Goal: Task Accomplishment & Management: Manage account settings

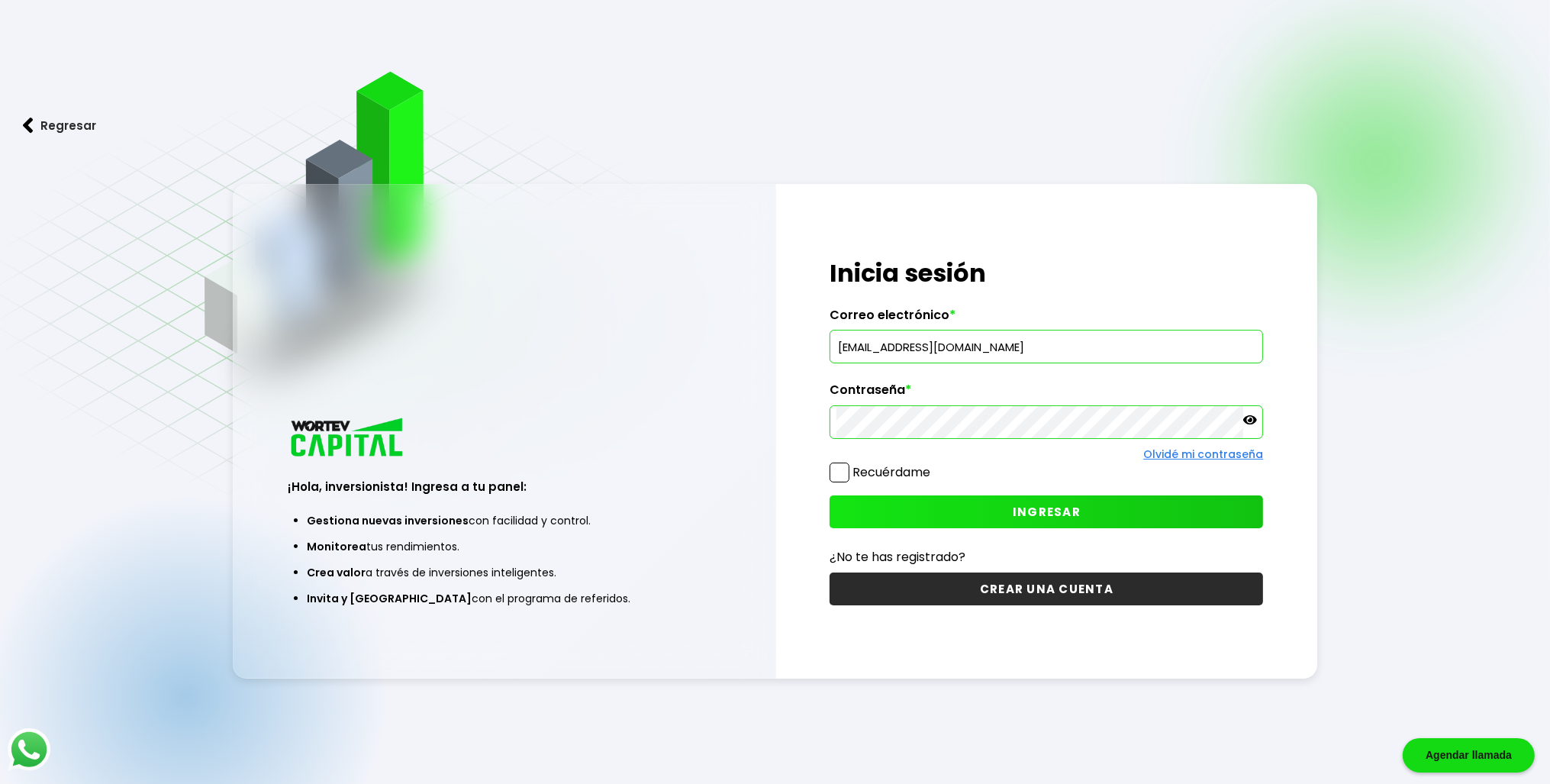
click at [1249, 421] on icon at bounding box center [1250, 420] width 14 height 9
click at [1032, 514] on span "INGRESAR" at bounding box center [1046, 511] width 68 height 16
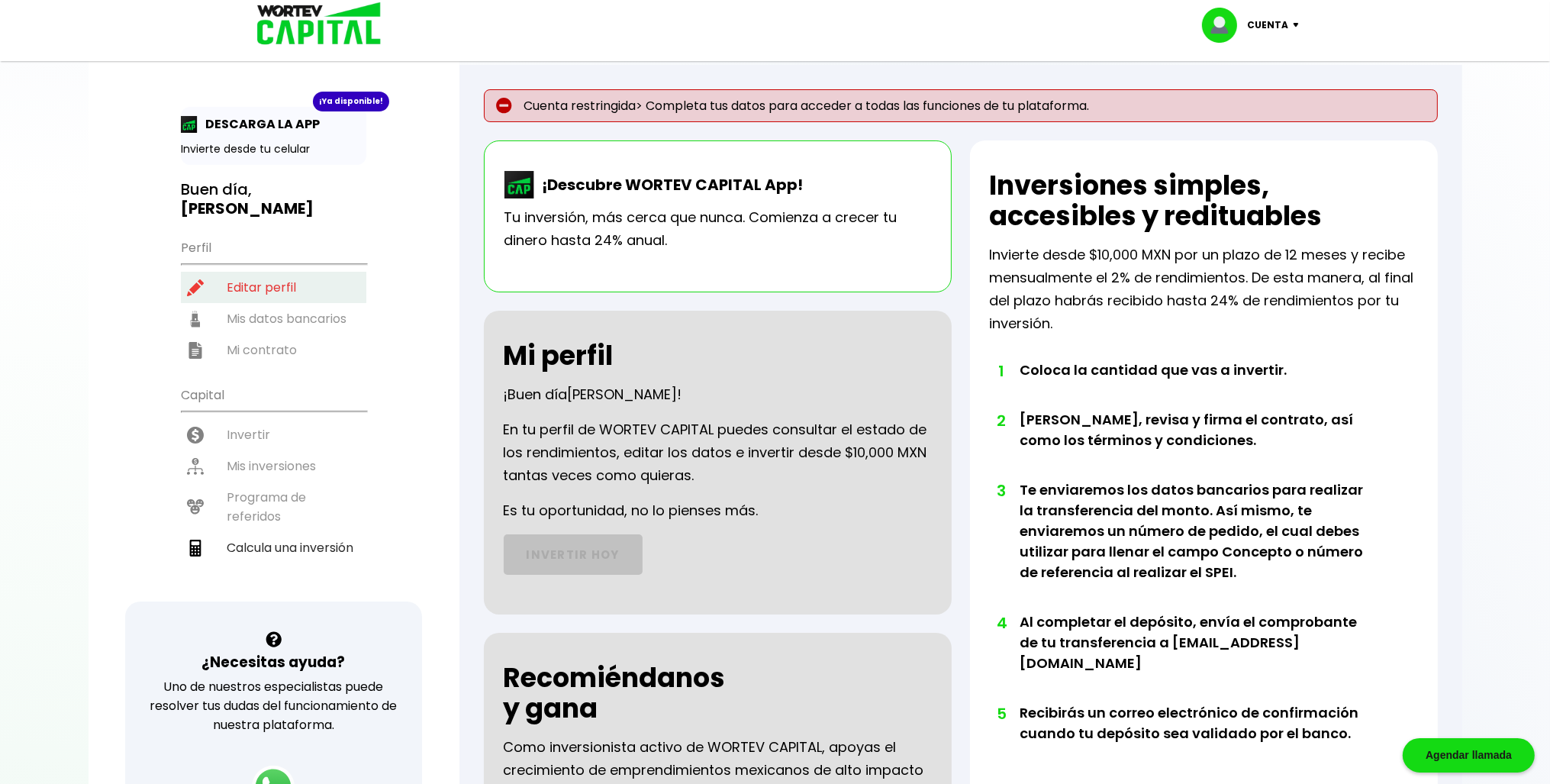
click at [224, 280] on li "Editar perfil" at bounding box center [273, 287] width 185 height 31
select select "Hombre"
select select "Licenciatura"
select select "DG"
select select "HSBC"
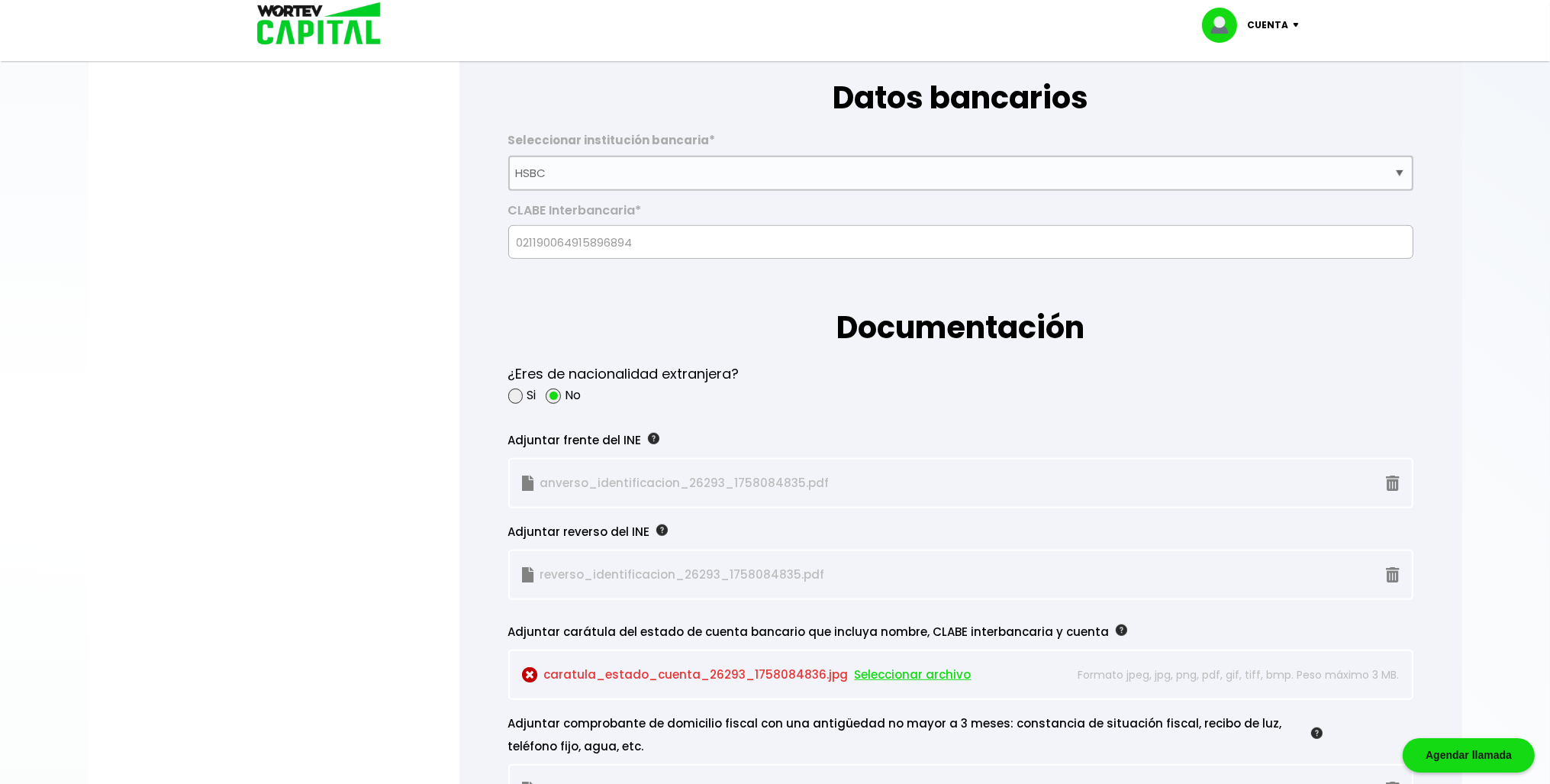
scroll to position [1208, 0]
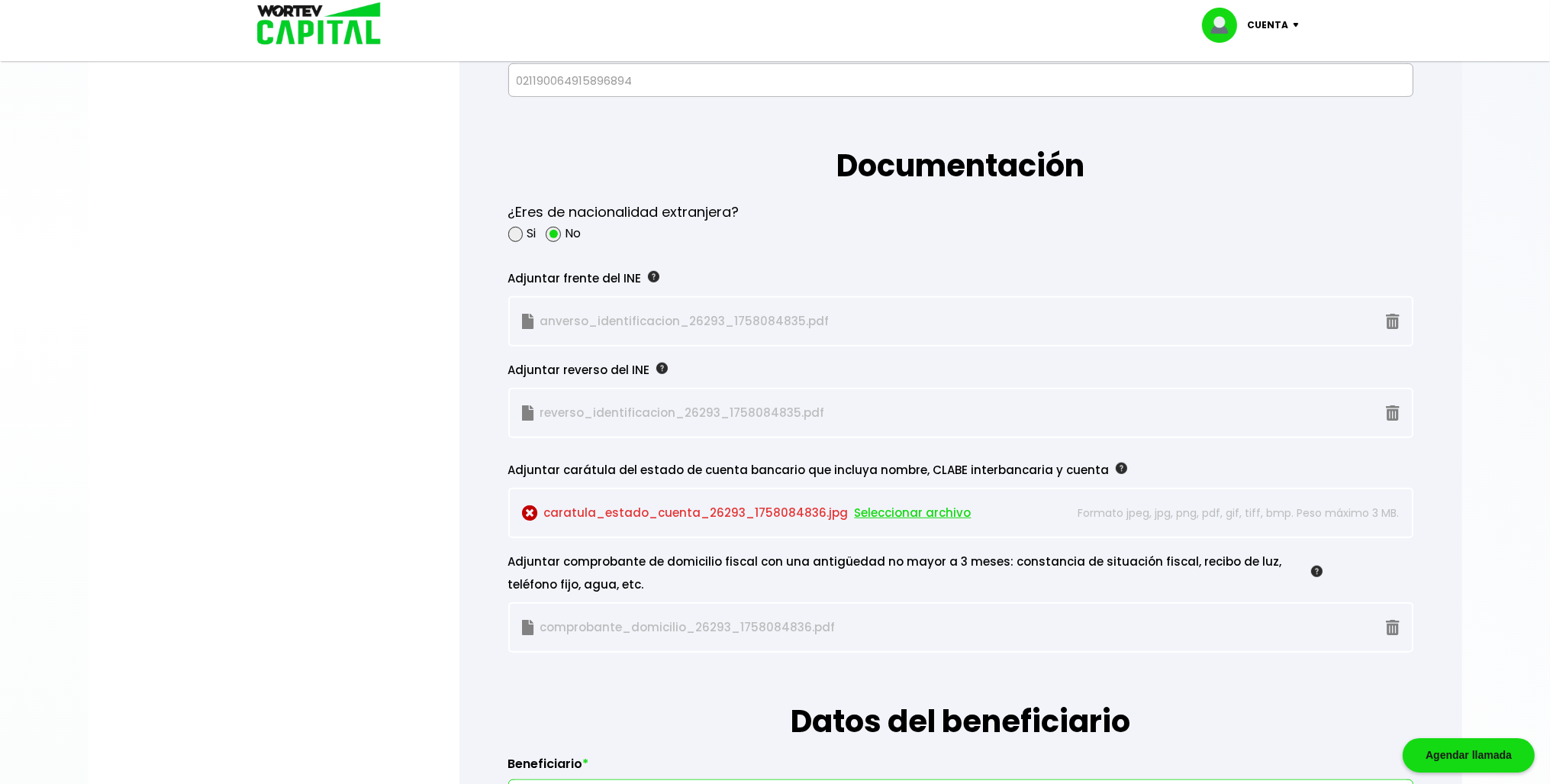
click at [891, 511] on span "Seleccionar archivo" at bounding box center [913, 512] width 116 height 23
click at [880, 507] on span "Seleccionar archivo" at bounding box center [913, 512] width 116 height 23
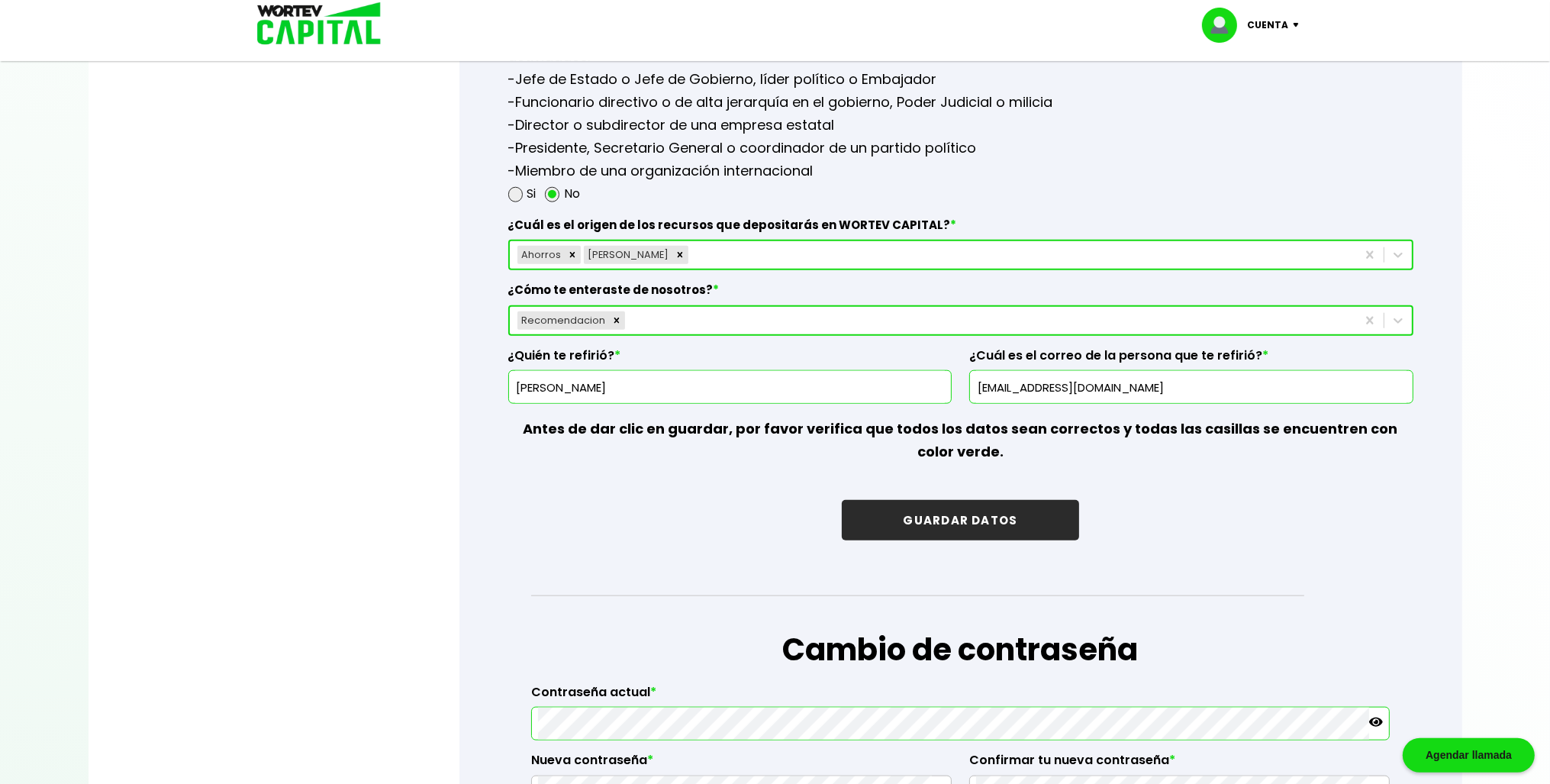
scroll to position [2099, 0]
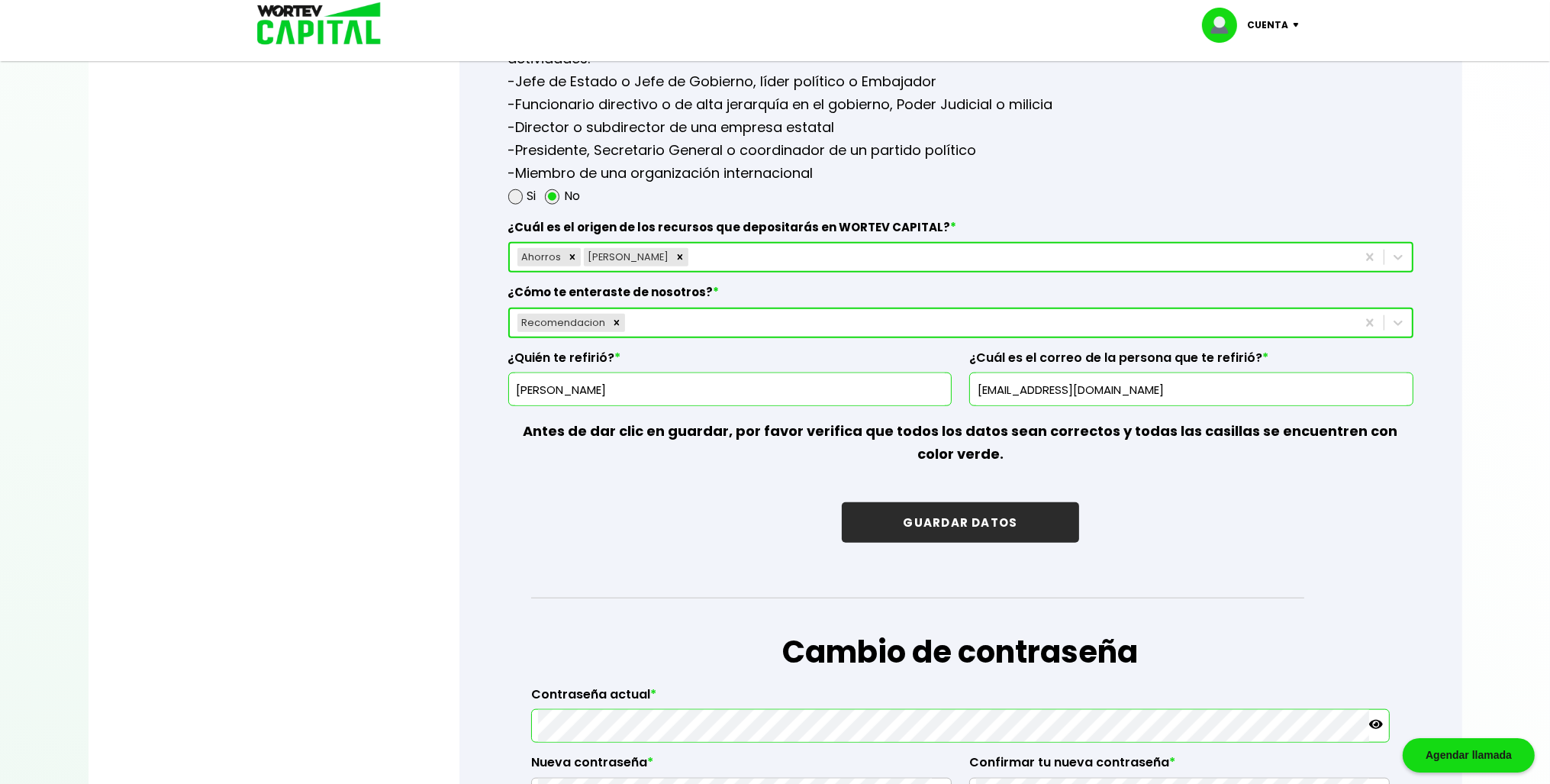
click at [986, 518] on button "GUARDAR DATOS" at bounding box center [960, 522] width 236 height 41
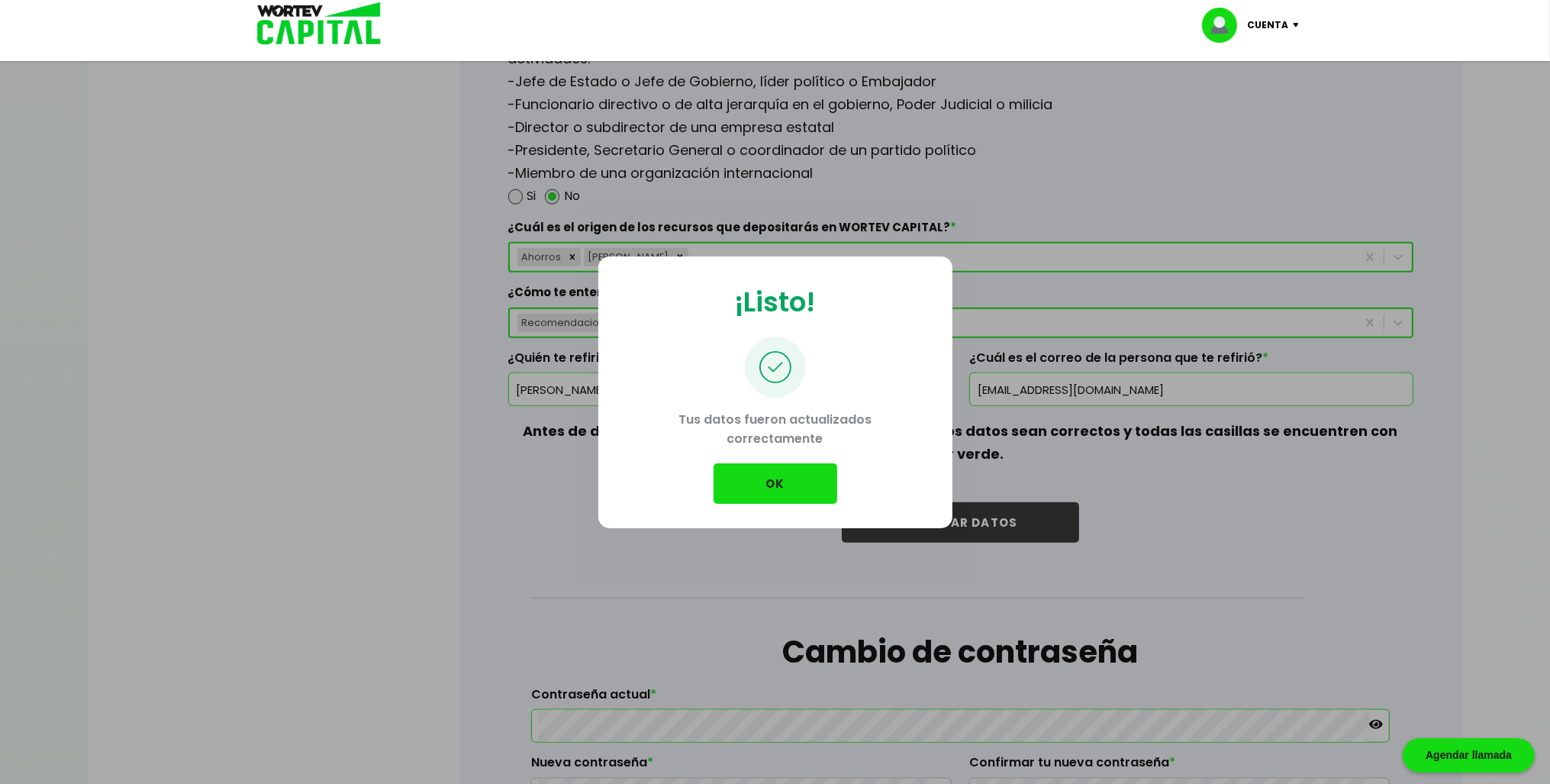
click at [762, 488] on button "OK" at bounding box center [775, 483] width 124 height 41
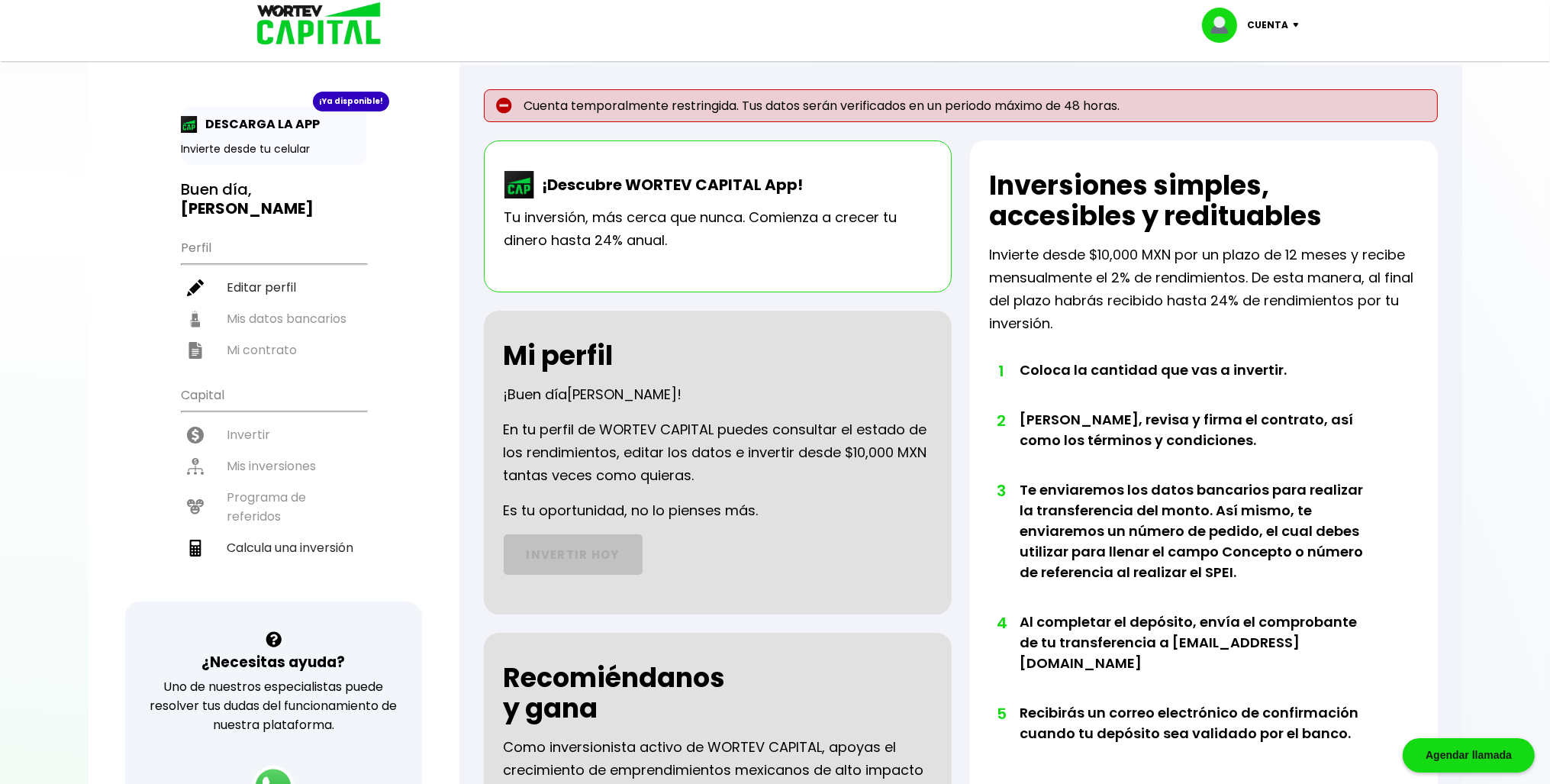
click at [739, 247] on p "Tu inversión, más cerca que nunca. Comienza a crecer tu dinero hasta 24% anual." at bounding box center [718, 229] width 427 height 46
click at [297, 276] on li "Editar perfil" at bounding box center [273, 287] width 185 height 31
select select "Hombre"
select select "Licenciatura"
select select "DG"
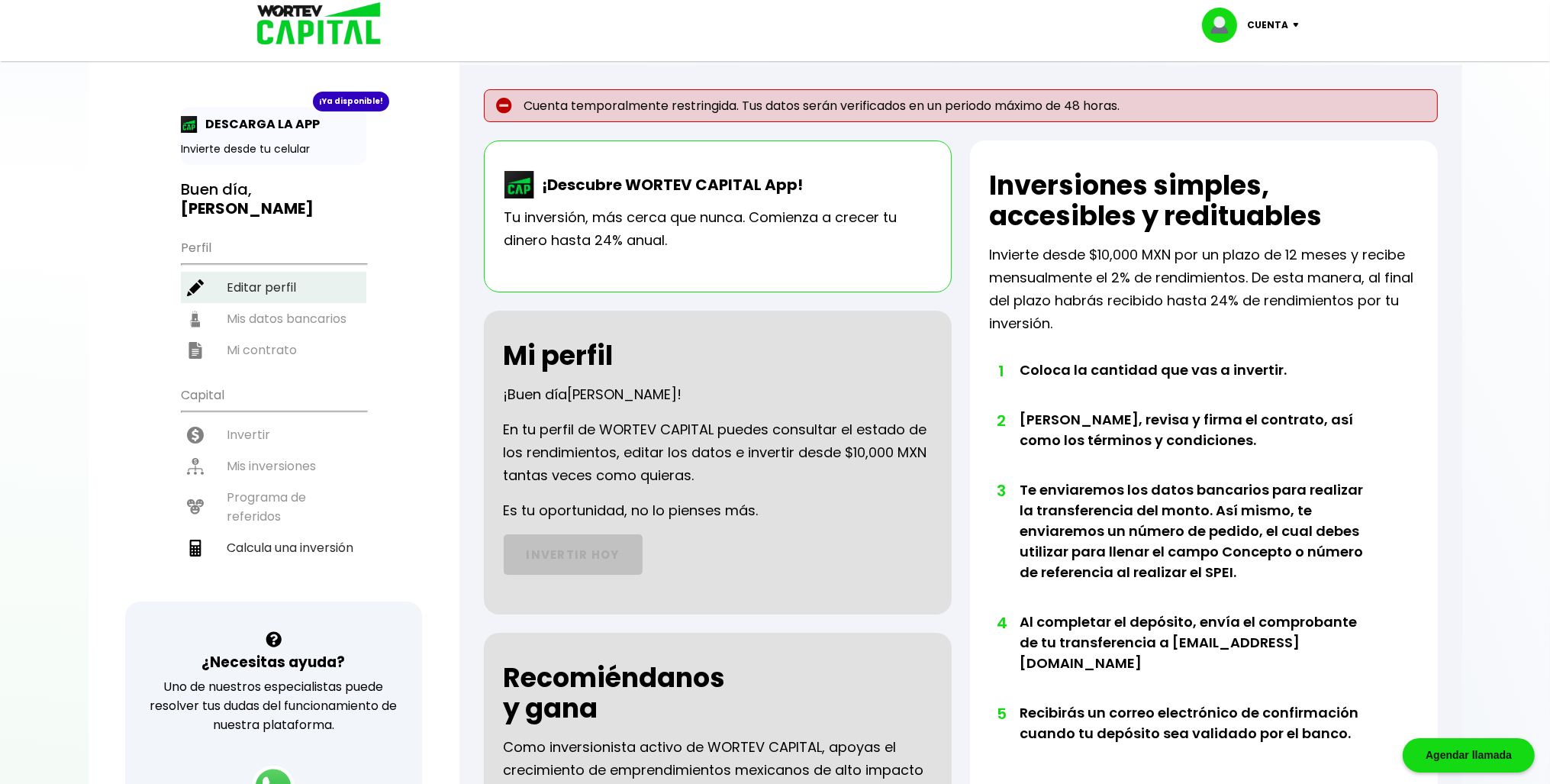
select select "HSBC"
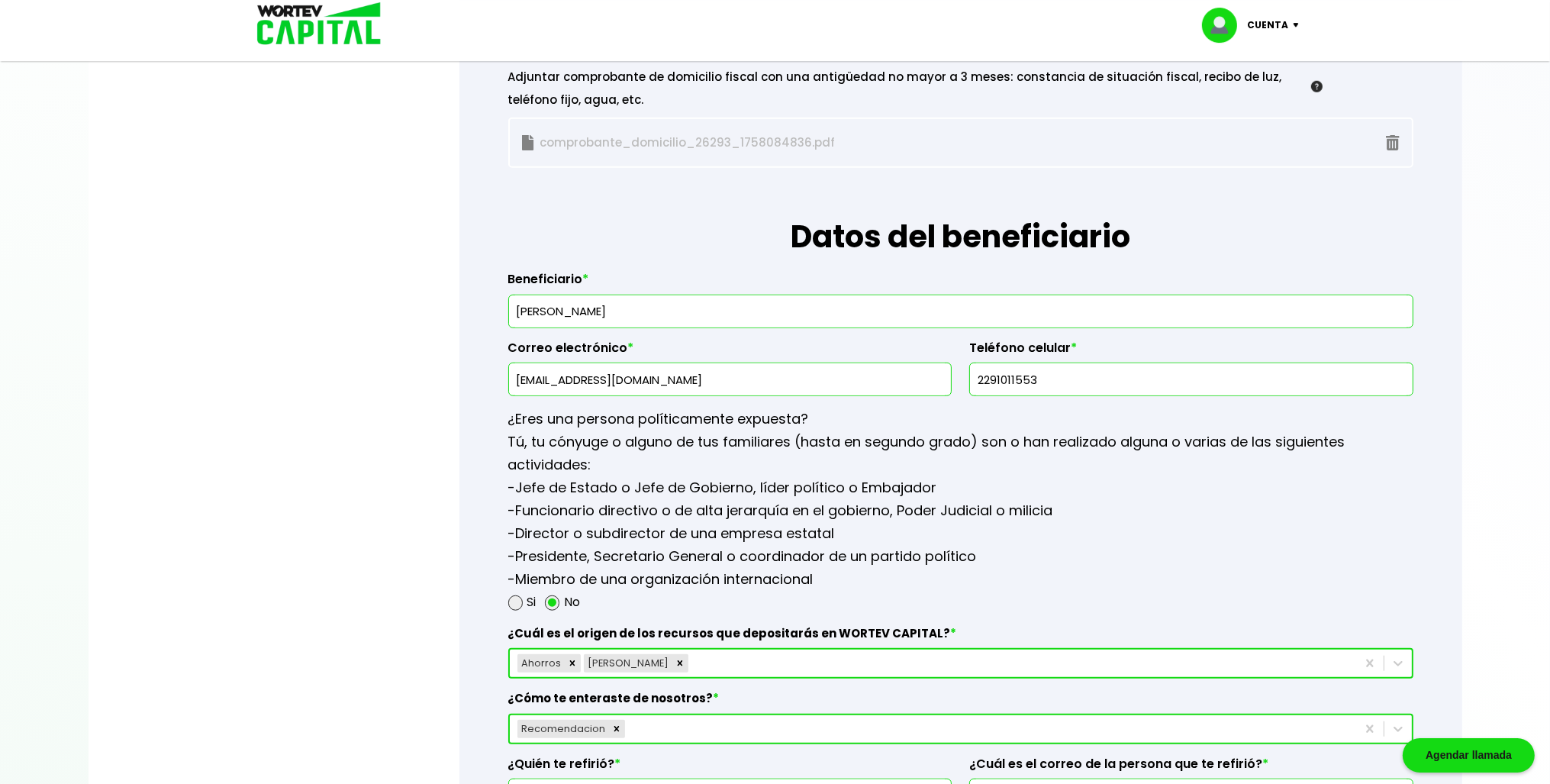
scroll to position [1773, 0]
